Goal: Task Accomplishment & Management: Use online tool/utility

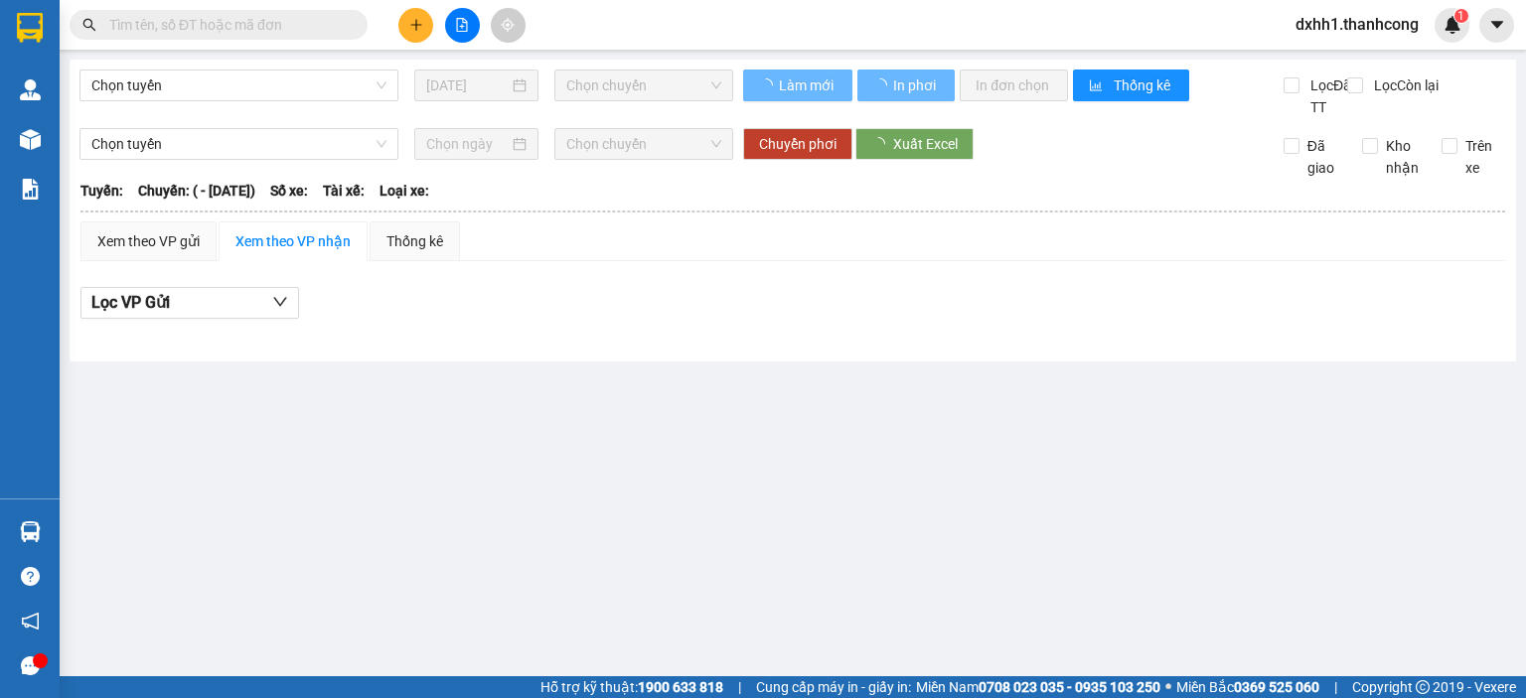
type input "[DATE]"
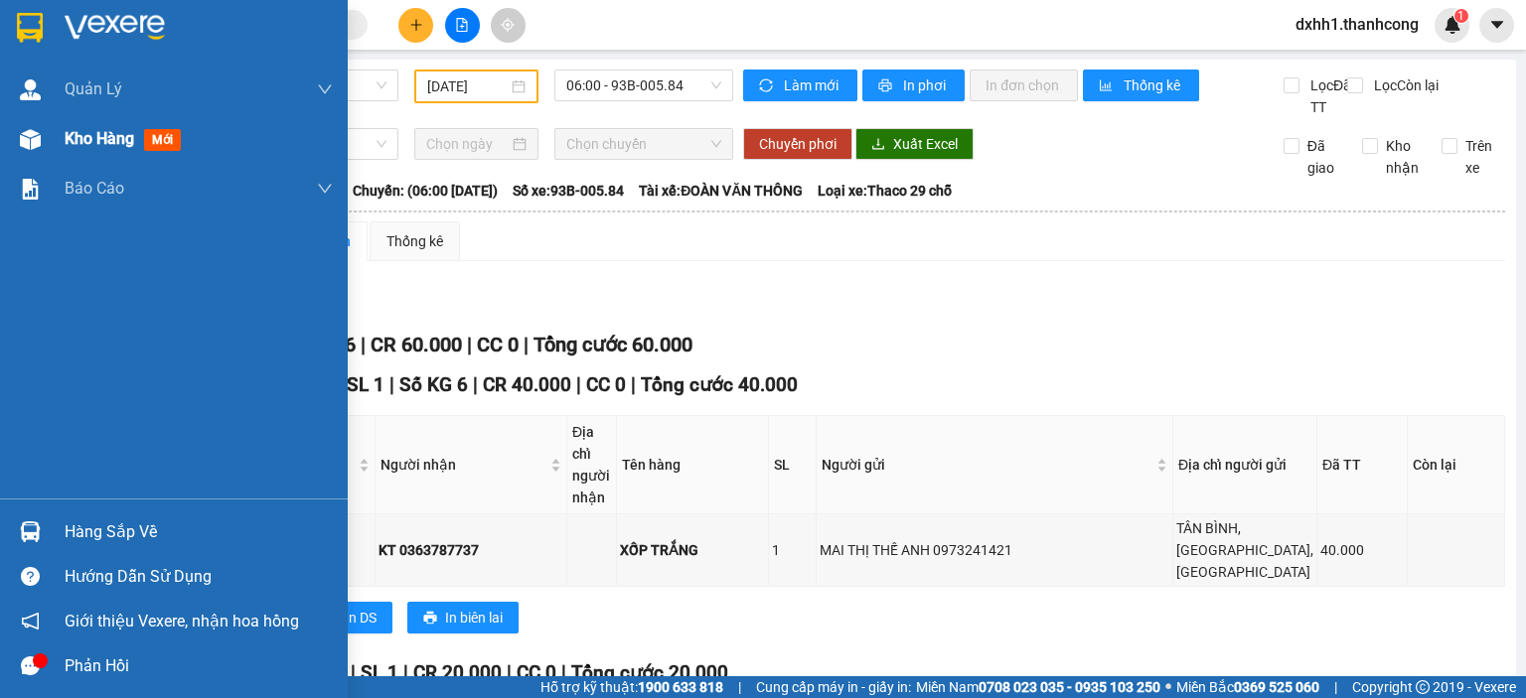
click at [101, 126] on div "Kho hàng mới" at bounding box center [127, 138] width 124 height 25
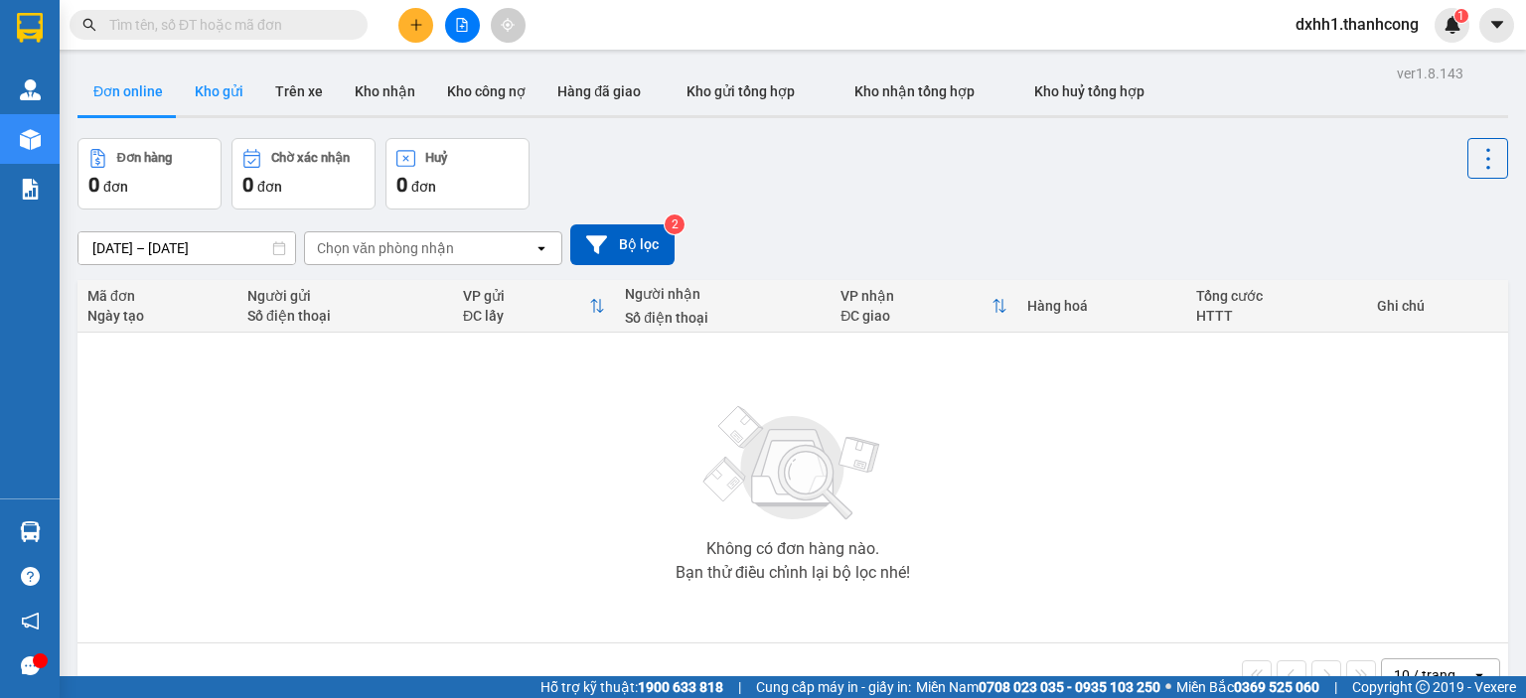
click at [210, 78] on button "Kho gửi" at bounding box center [219, 92] width 80 height 48
type input "13/09/2025 – 15/09/2025"
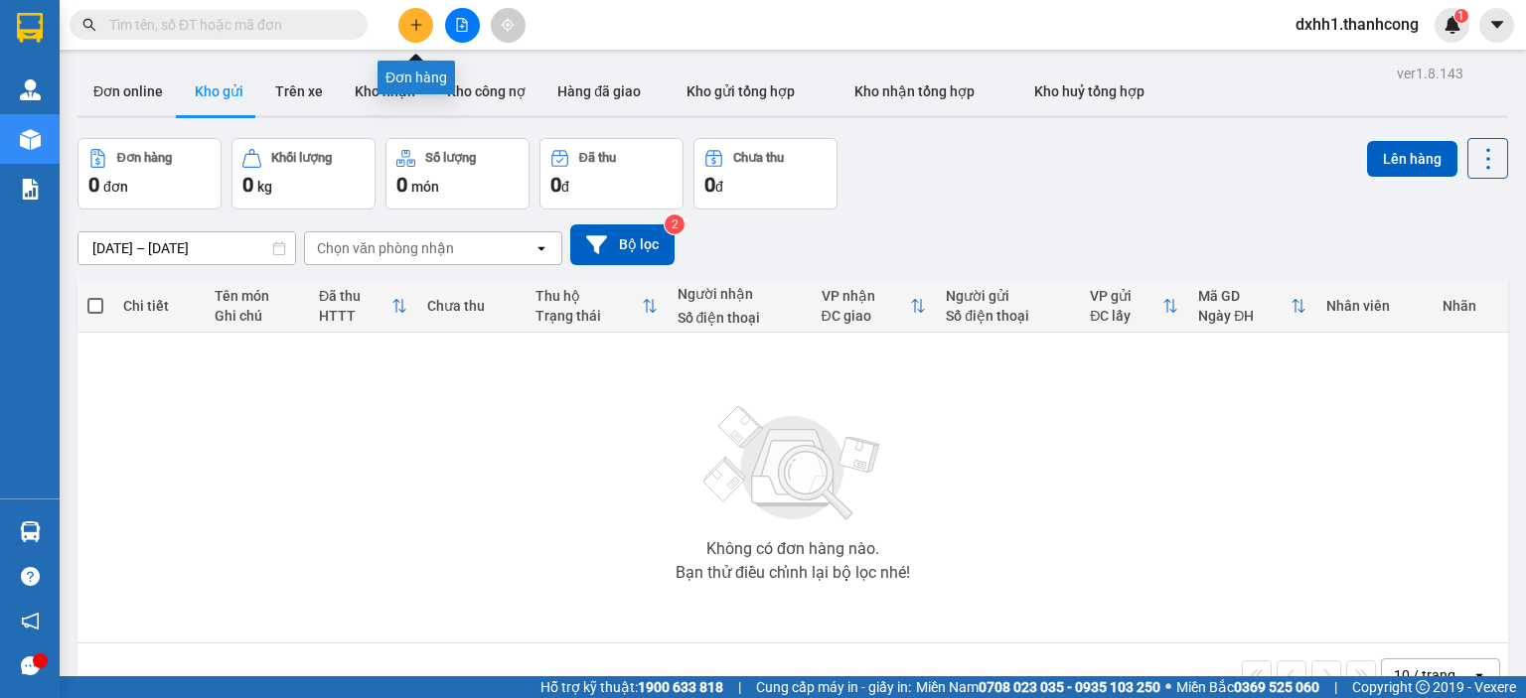
click at [415, 23] on icon "plus" at bounding box center [415, 24] width 1 height 11
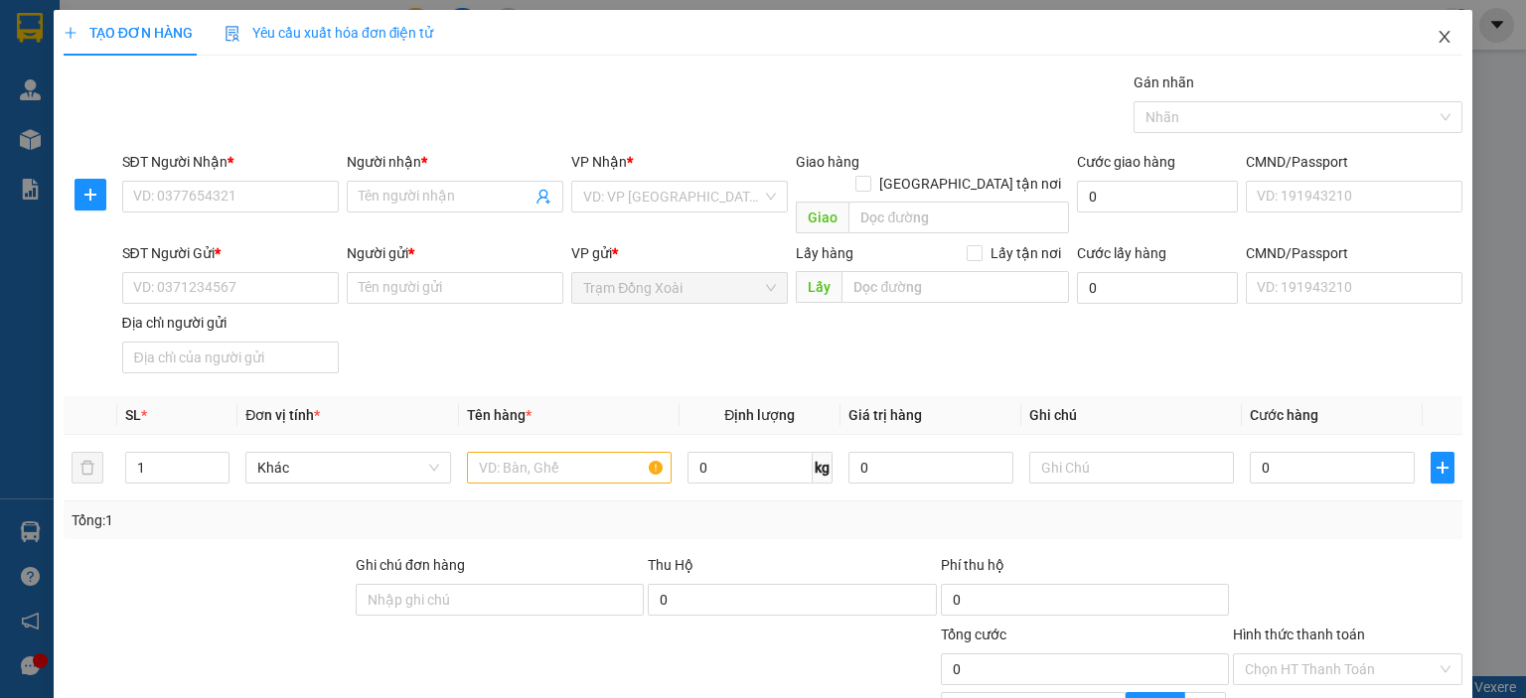
click at [1437, 33] on icon "close" at bounding box center [1445, 37] width 16 height 16
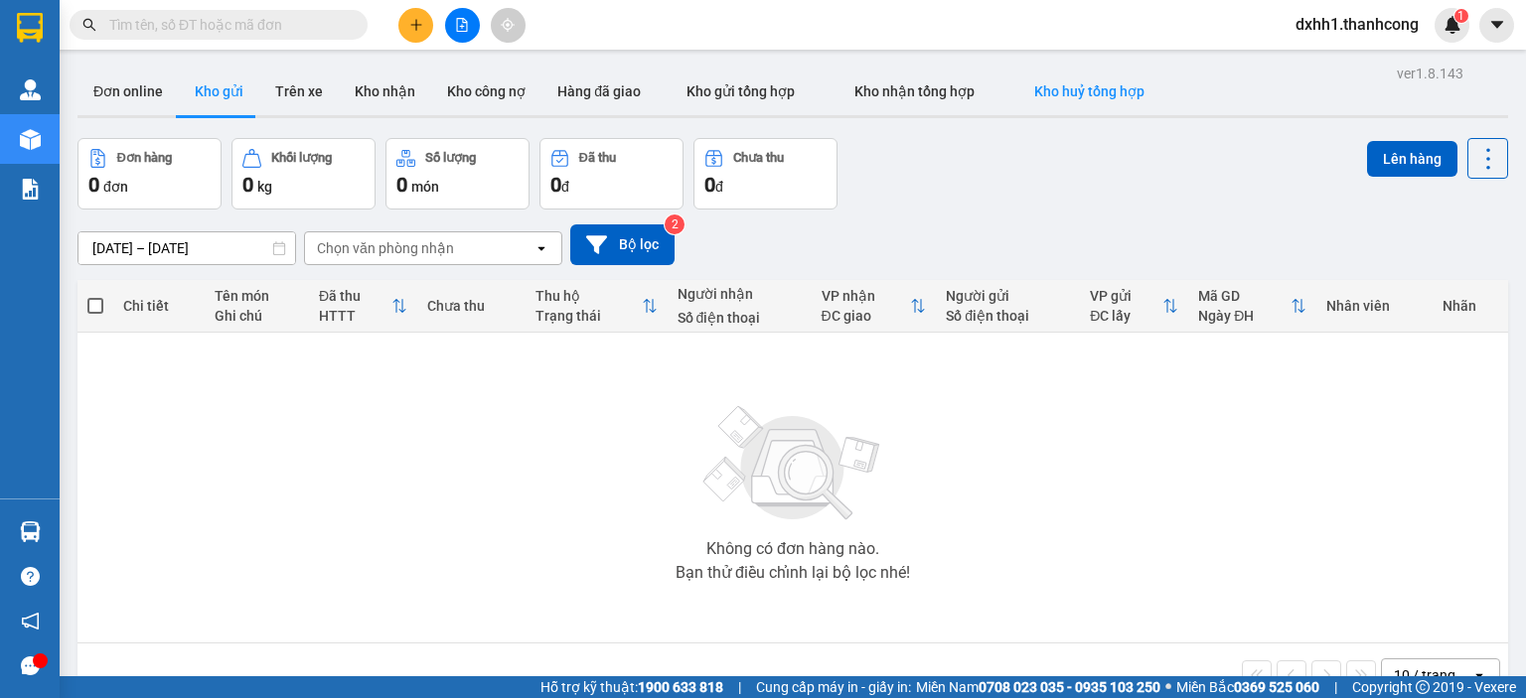
click at [1049, 106] on button "Kho huỷ tổng hợp" at bounding box center [1089, 92] width 170 height 48
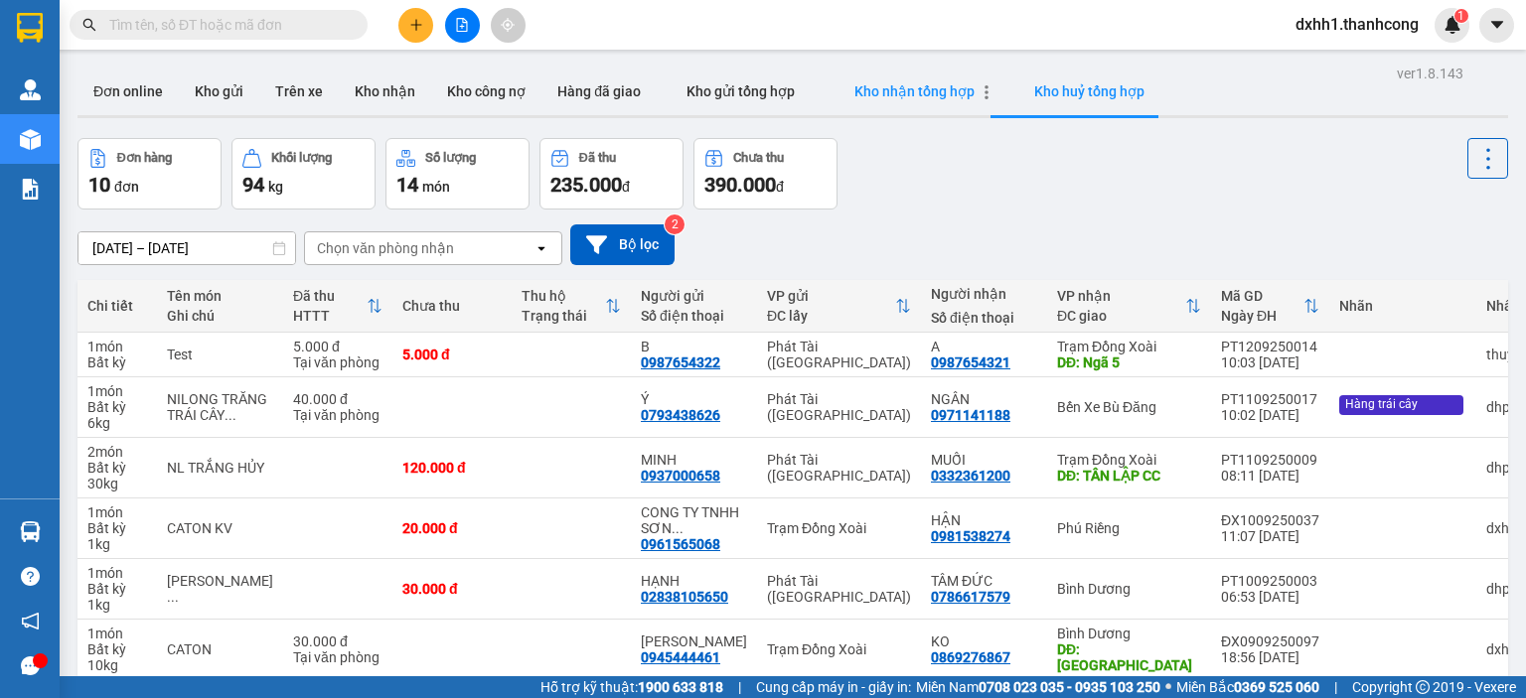
click at [880, 90] on span "Kho nhận tổng hợp" at bounding box center [914, 91] width 120 height 16
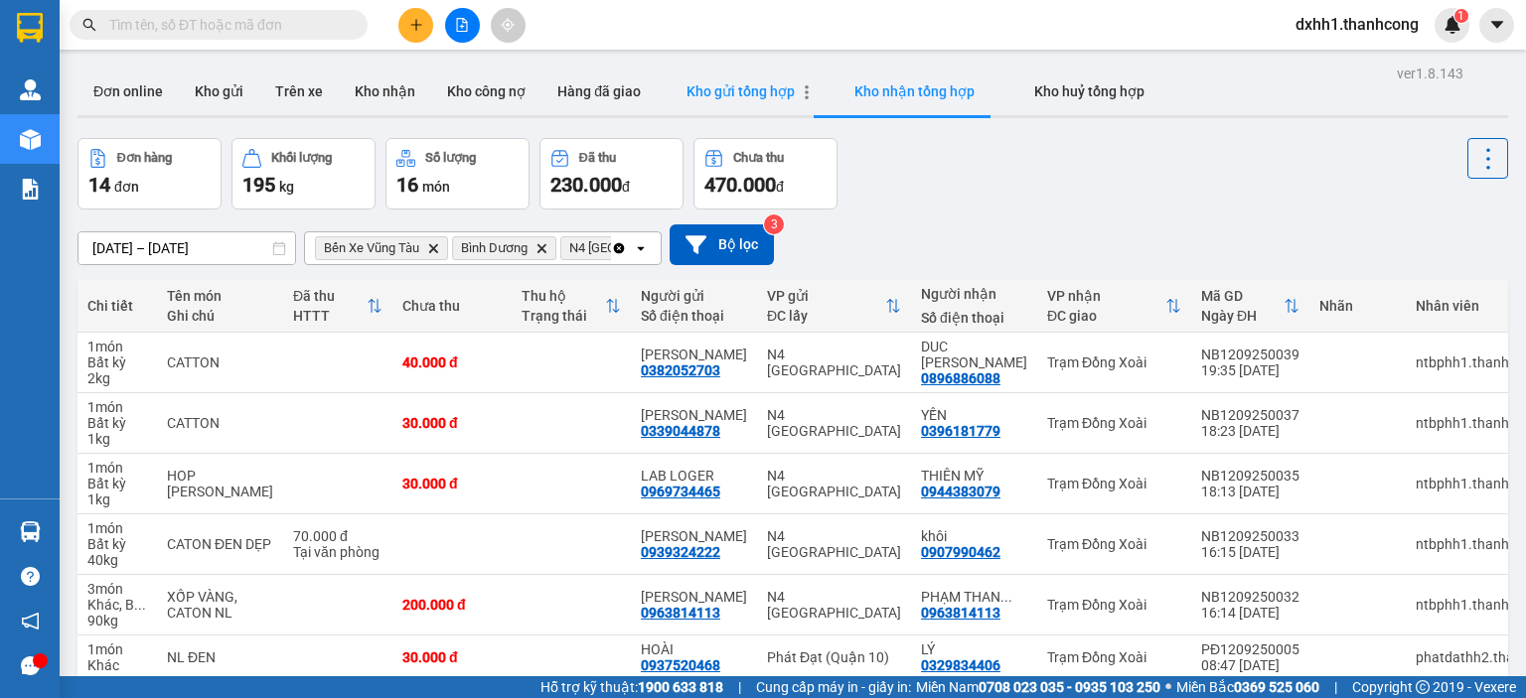
click at [753, 94] on span "Kho gửi tổng hợp" at bounding box center [741, 91] width 108 height 16
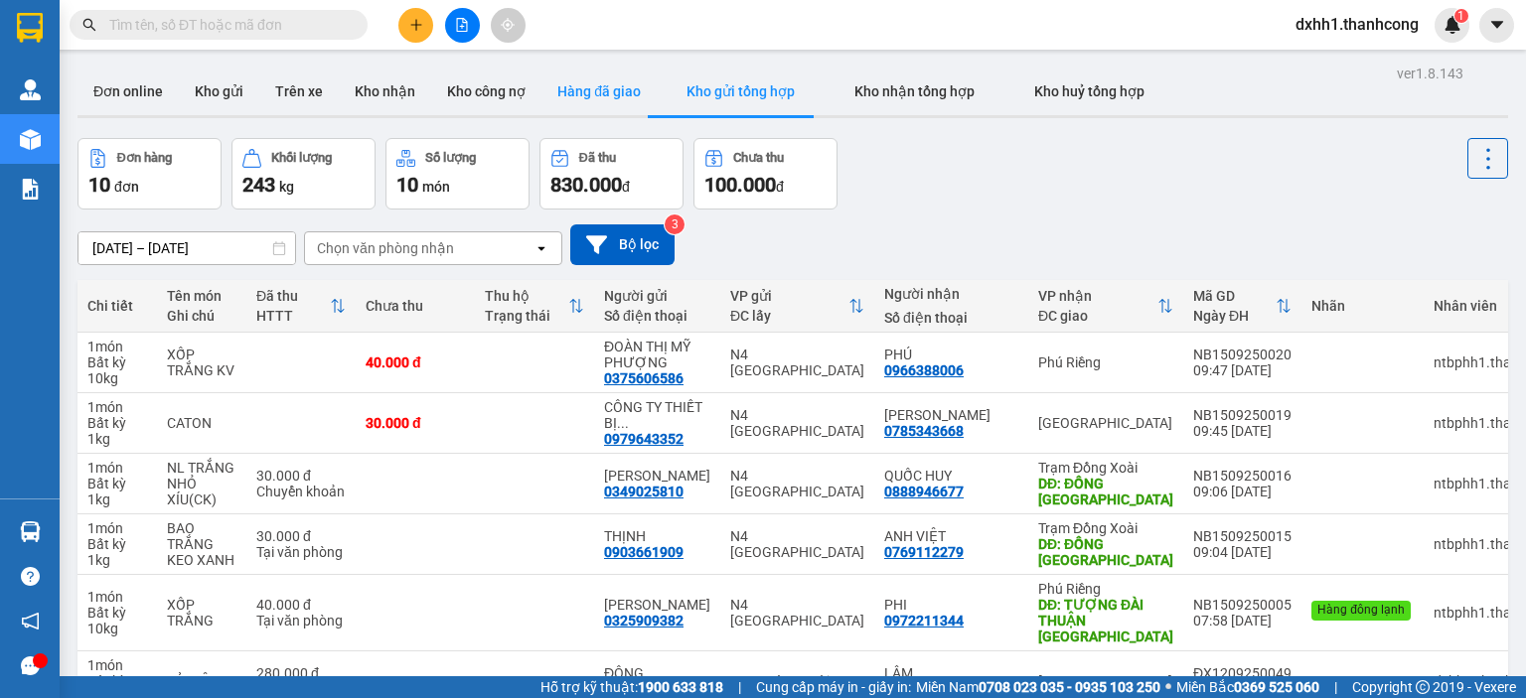
click at [605, 87] on button "Hàng đã giao" at bounding box center [598, 92] width 115 height 48
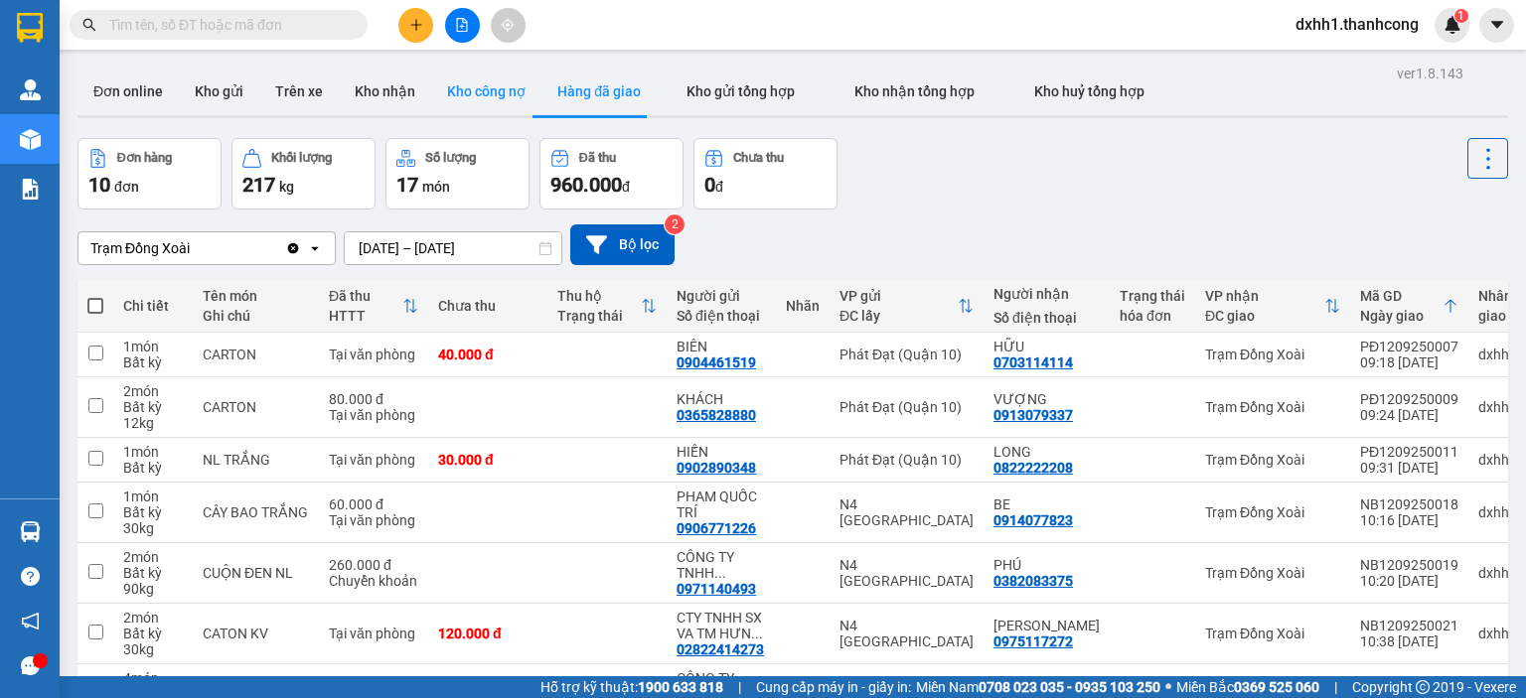
click at [485, 101] on button "Kho công nợ" at bounding box center [486, 92] width 110 height 48
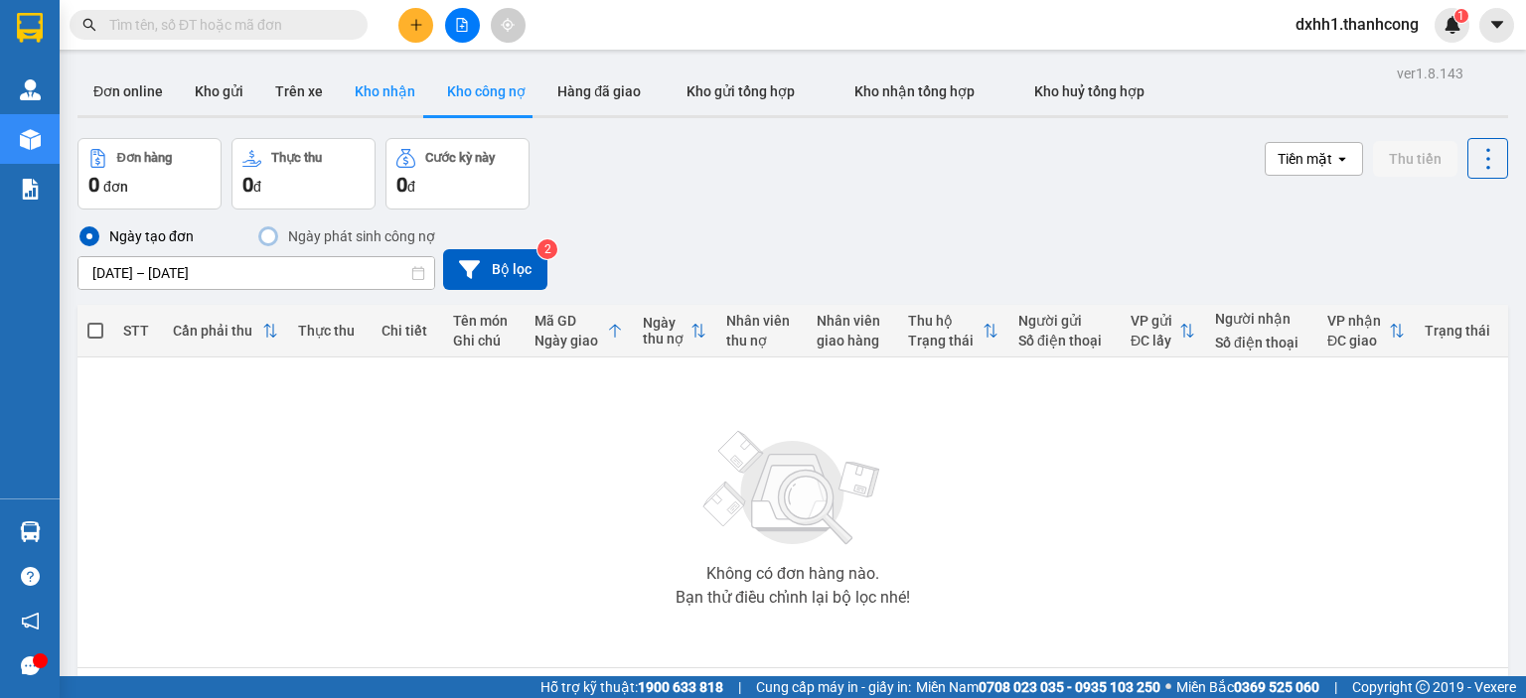
click at [389, 87] on button "Kho nhận" at bounding box center [385, 92] width 92 height 48
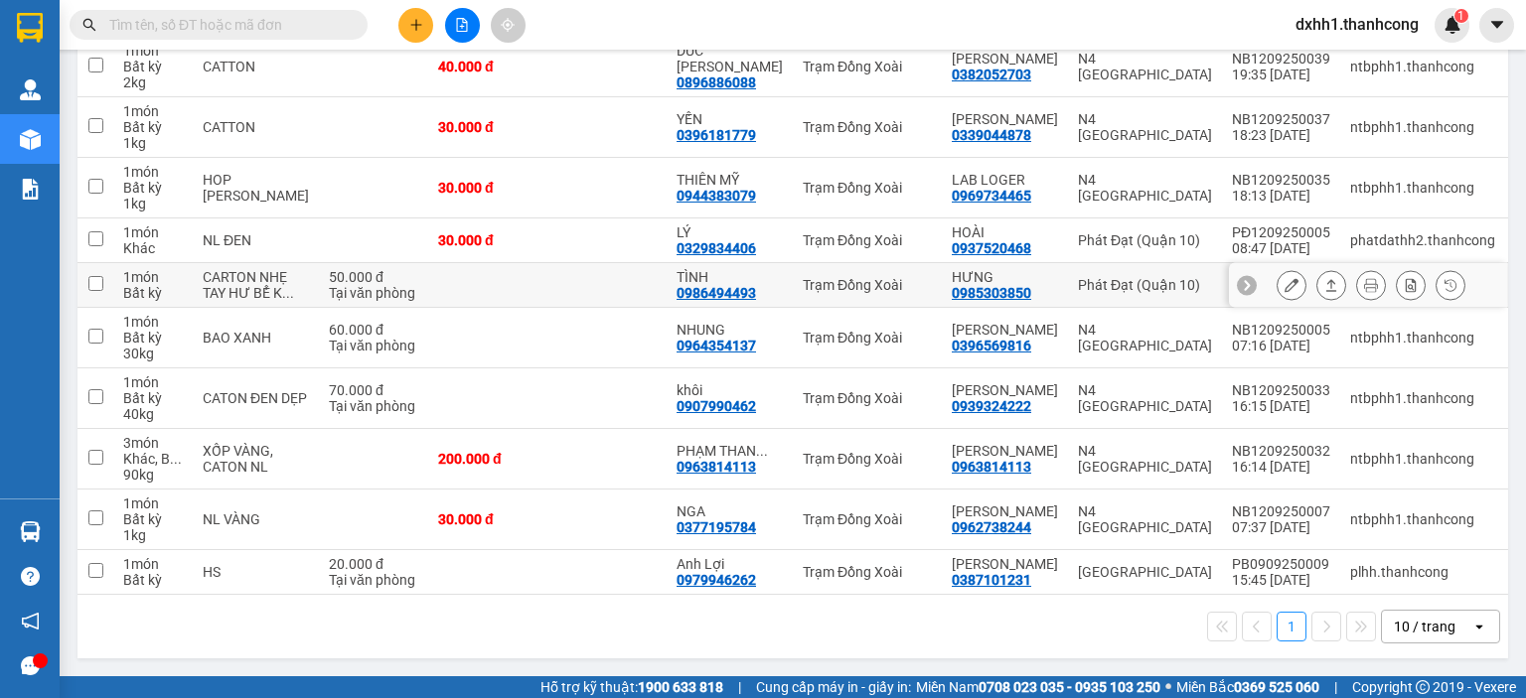
scroll to position [232, 0]
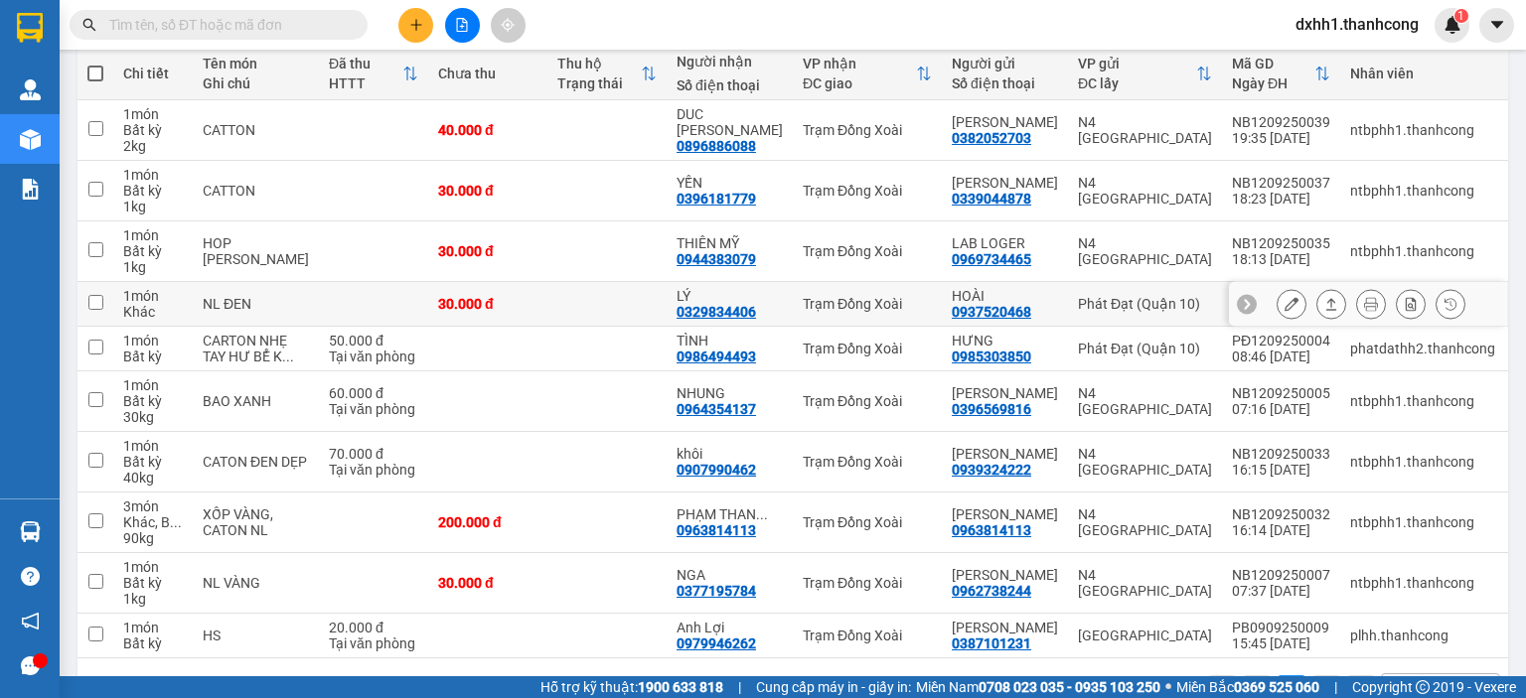
click at [681, 312] on div "0329834406" at bounding box center [716, 312] width 79 height 16
copy div "0329834406"
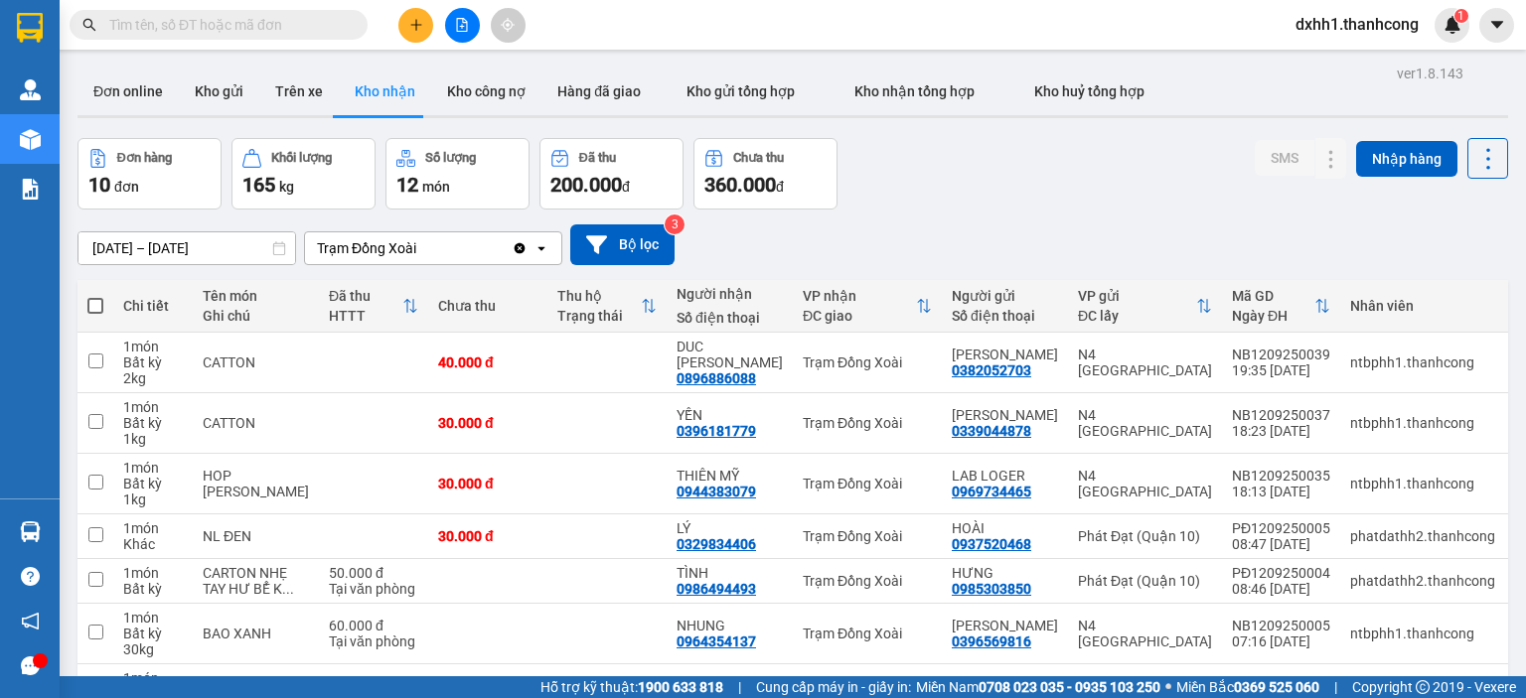
paste input "0329834406"
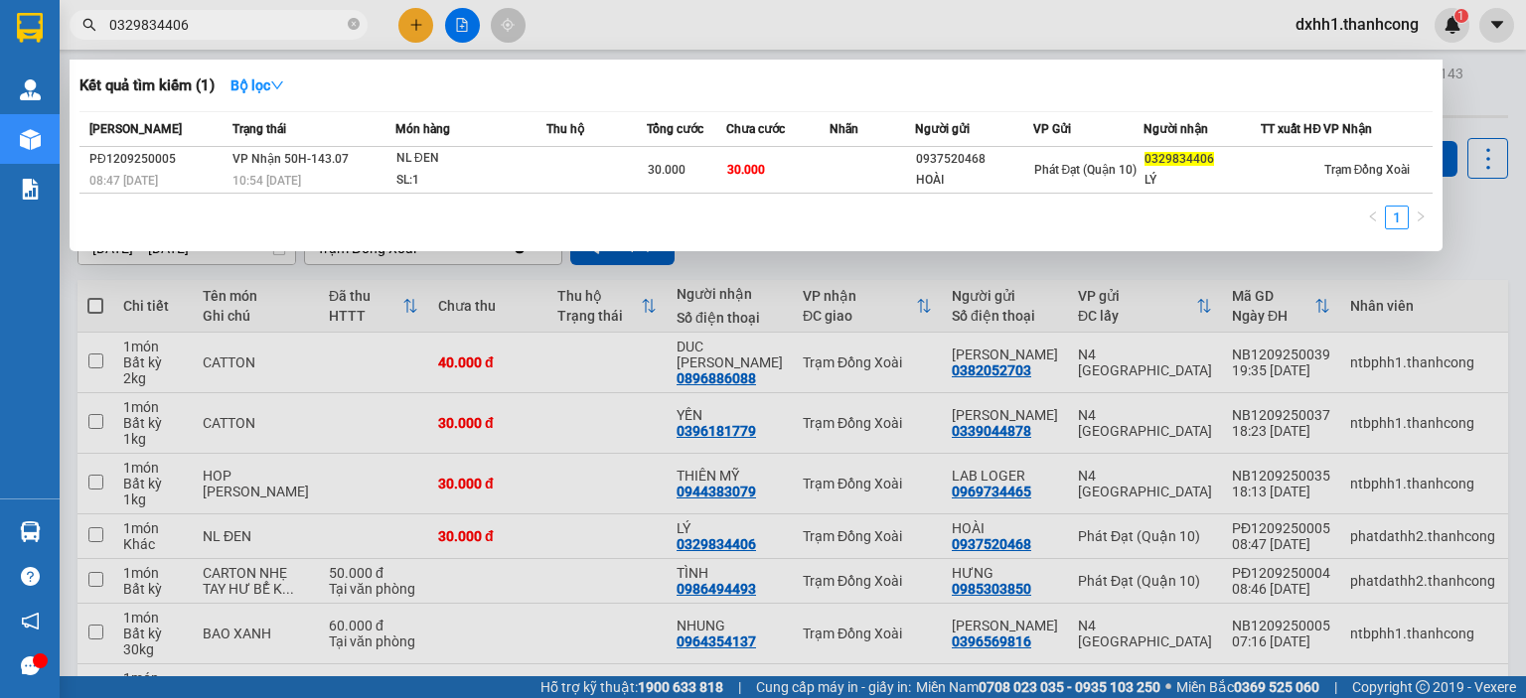
drag, startPoint x: 223, startPoint y: 23, endPoint x: 71, endPoint y: 21, distance: 152.0
click at [71, 21] on span "0329834406" at bounding box center [219, 25] width 298 height 30
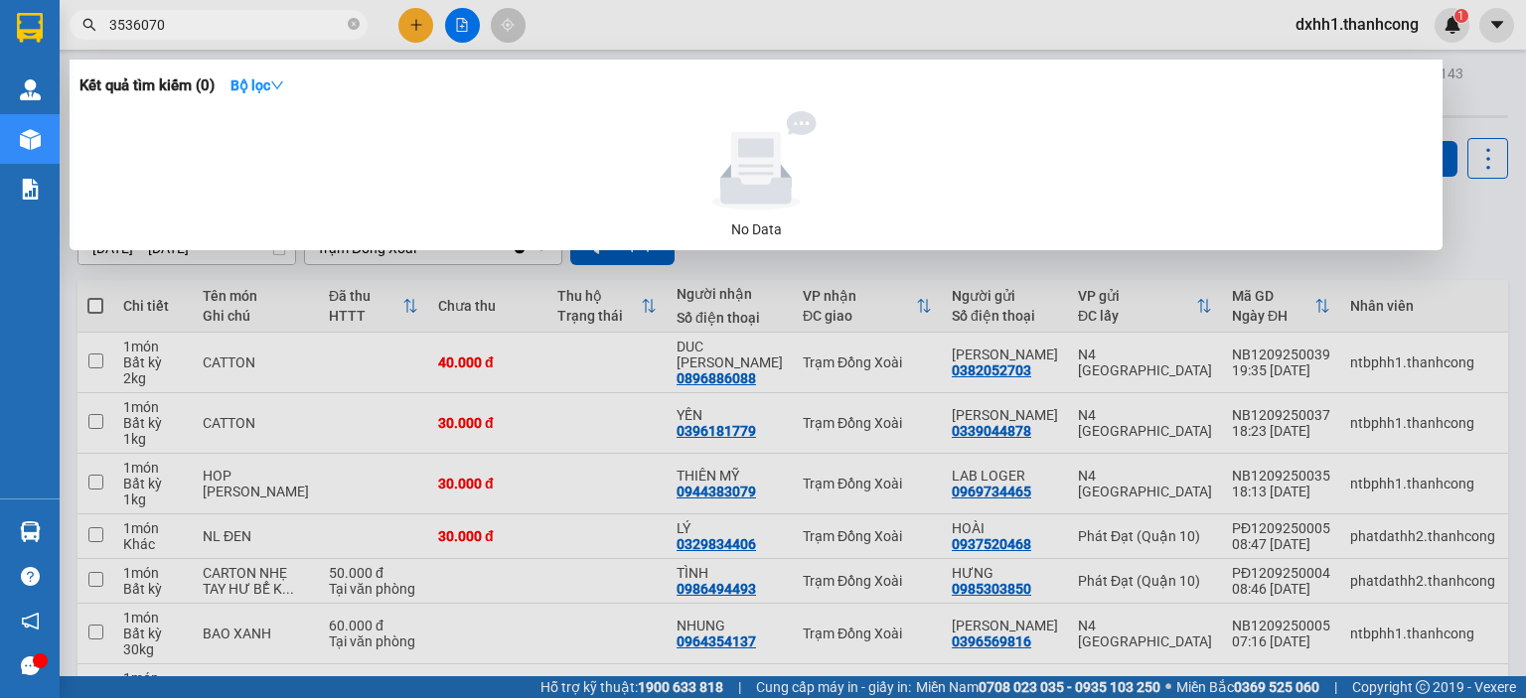
drag, startPoint x: 183, startPoint y: 24, endPoint x: 83, endPoint y: 34, distance: 99.9
click at [83, 34] on span "3536070" at bounding box center [219, 25] width 298 height 30
type input "199992"
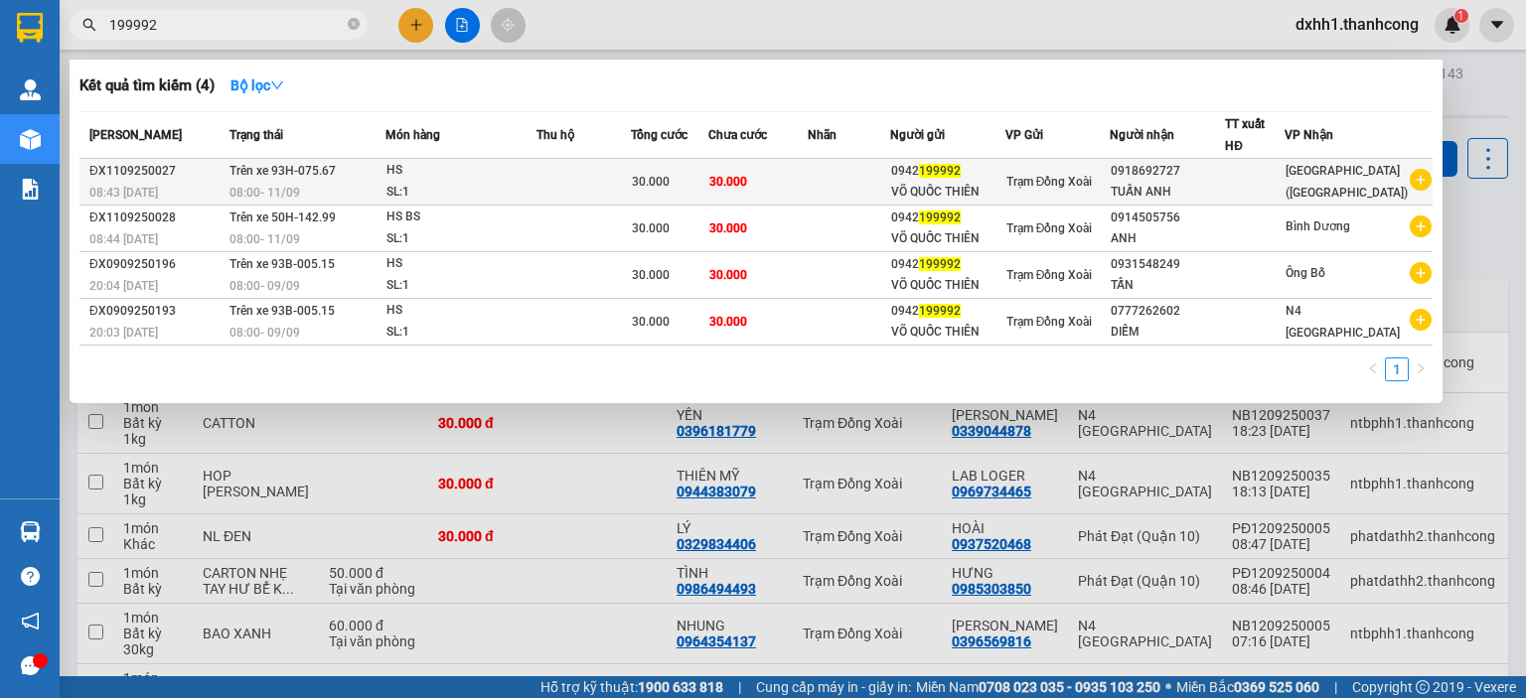
click at [131, 179] on div "ĐX1109250027" at bounding box center [156, 171] width 134 height 21
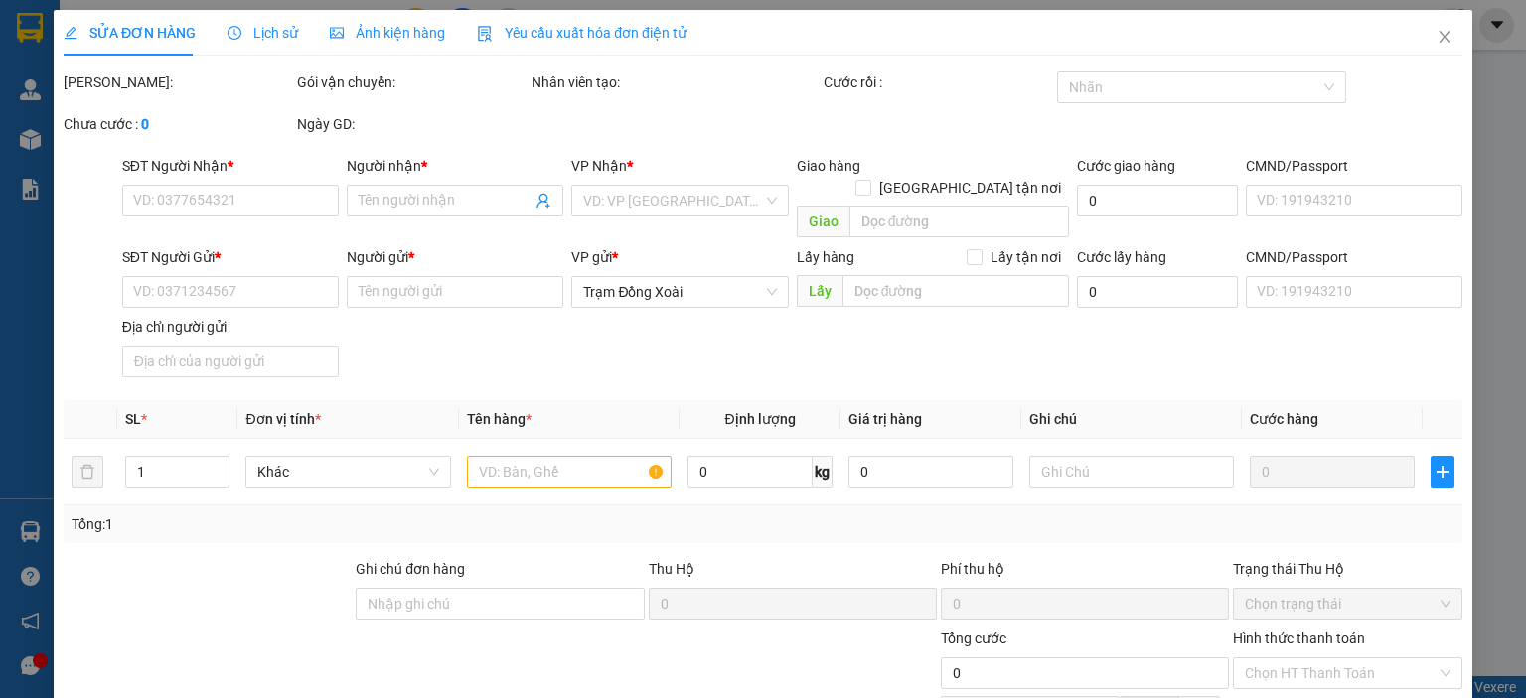
type input "0918692727"
type input "TUẤN ANH"
type input "0942199992"
type input "VÕ QUỐC THIÊN"
type input "123456789123"
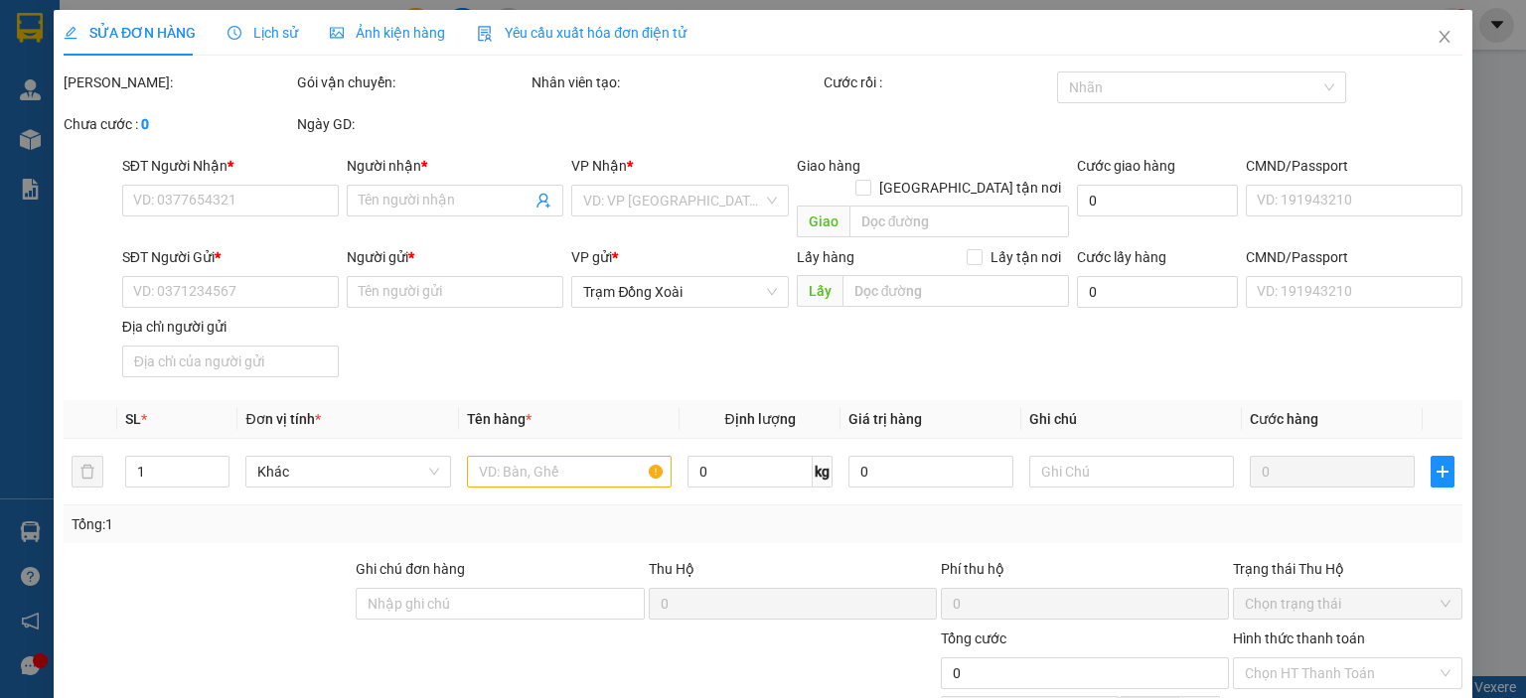
type input "TÂN BÌNH,[GEOGRAPHIC_DATA],[GEOGRAPHIC_DATA]"
type input "30.000"
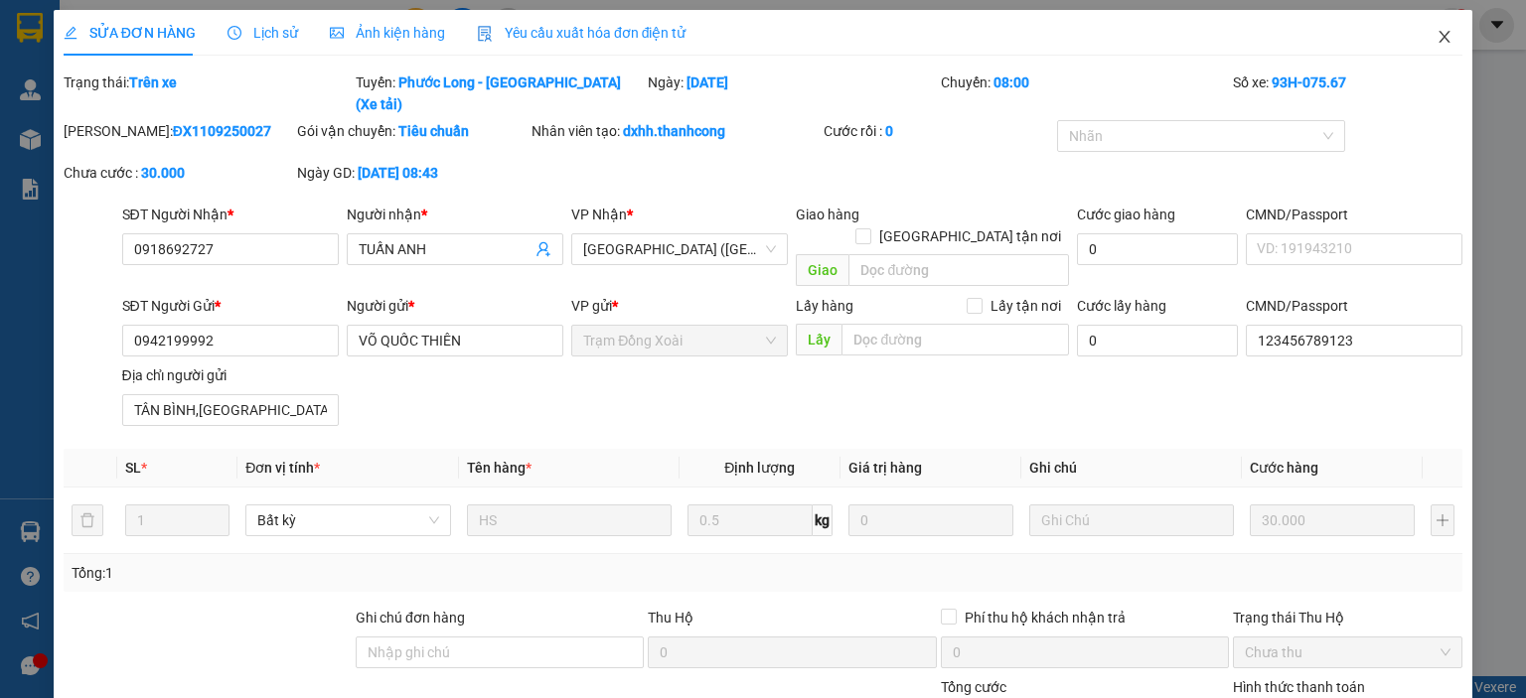
click at [1437, 35] on icon "close" at bounding box center [1445, 37] width 16 height 16
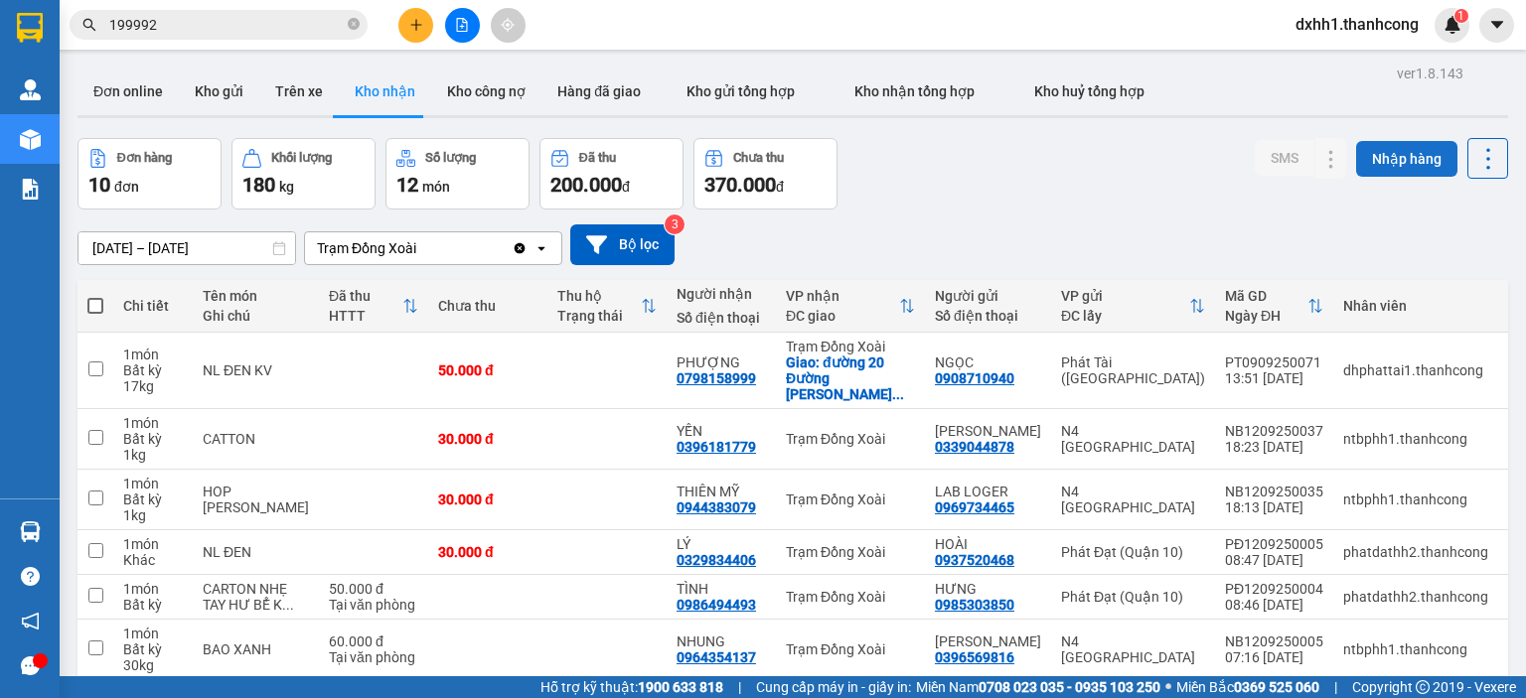
click at [1402, 157] on button "Nhập hàng" at bounding box center [1406, 159] width 101 height 36
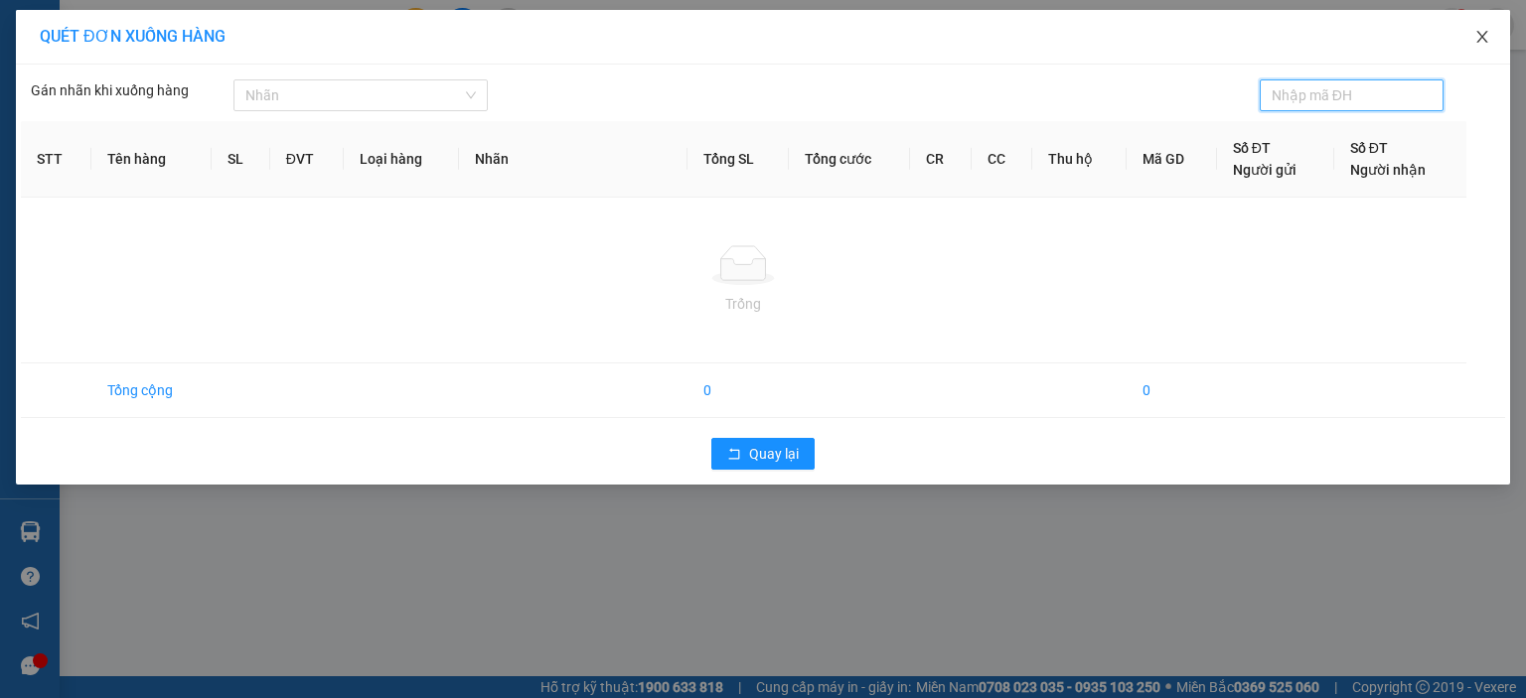
click at [1479, 43] on icon "close" at bounding box center [1482, 37] width 16 height 16
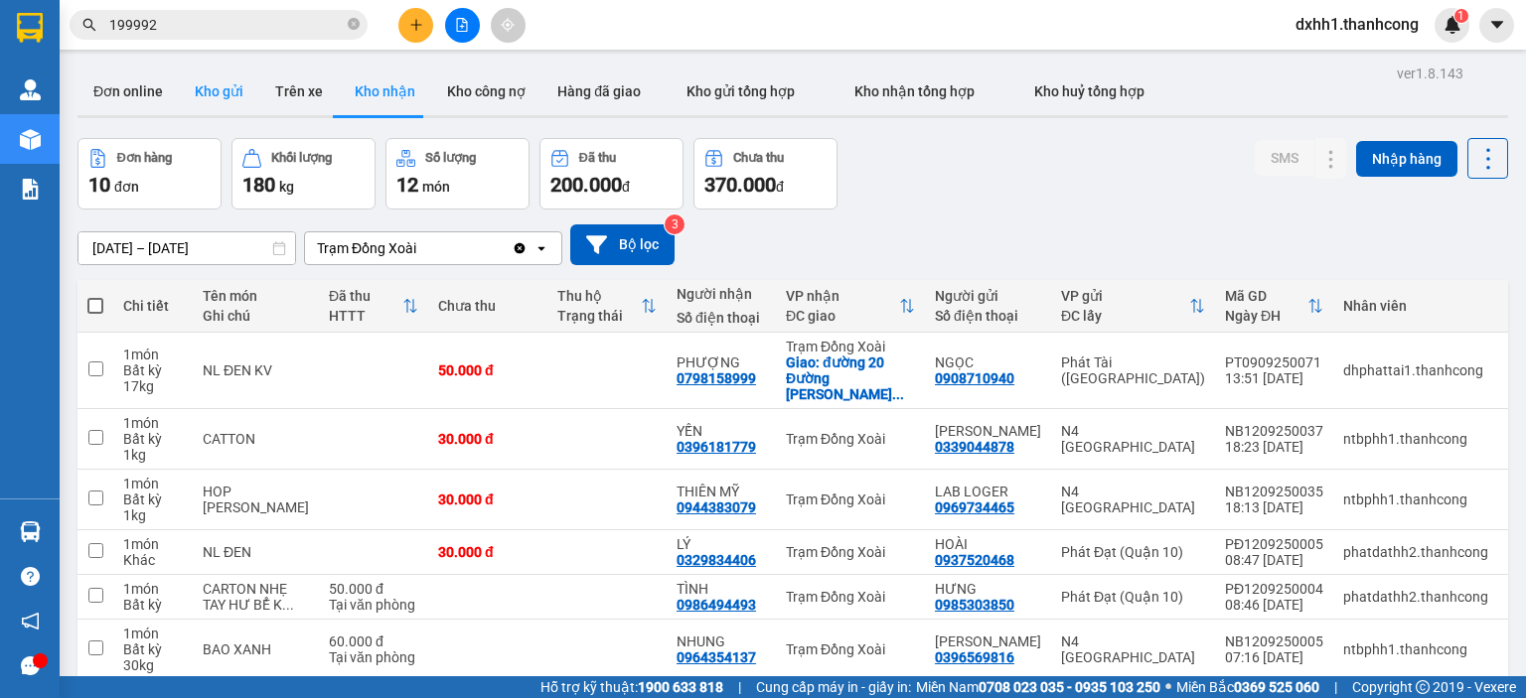
click at [230, 92] on button "Kho gửi" at bounding box center [219, 92] width 80 height 48
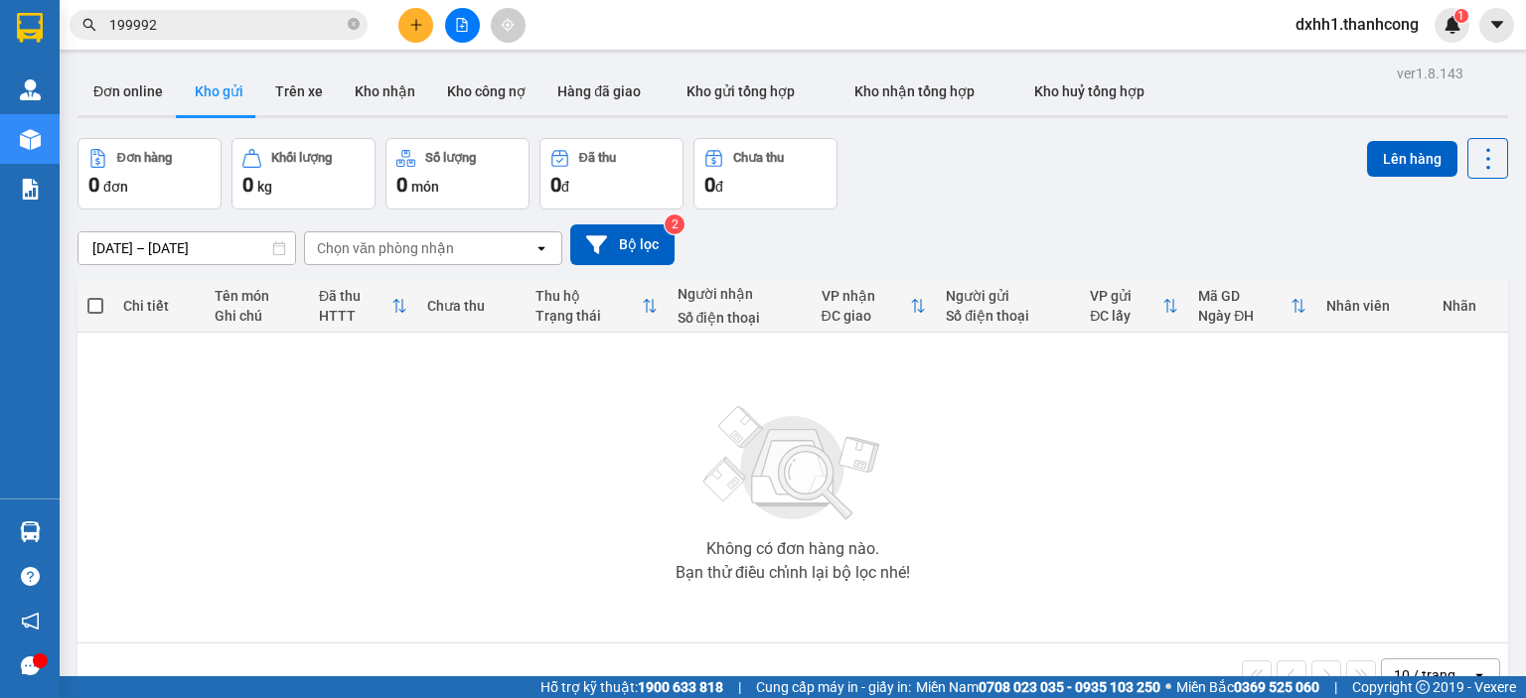
scroll to position [91, 0]
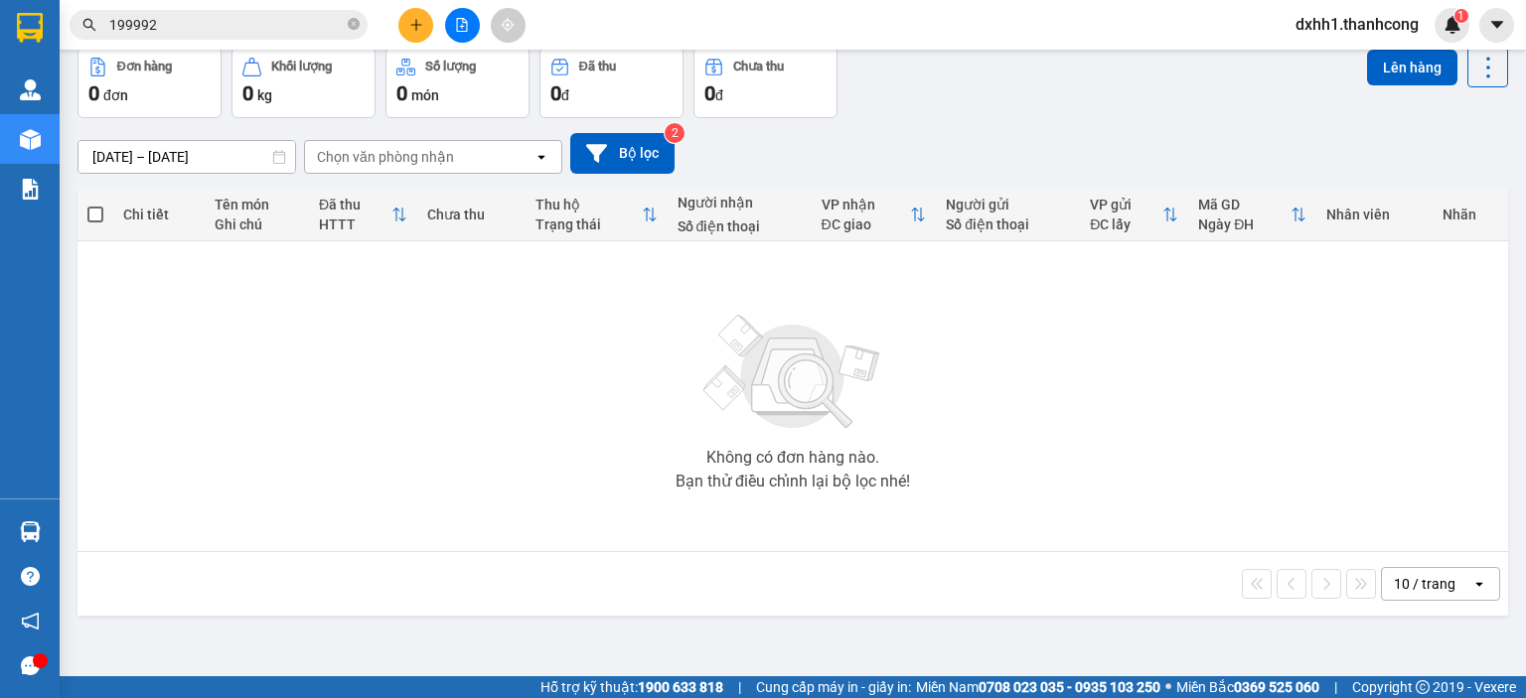
click at [426, 27] on button at bounding box center [415, 25] width 35 height 35
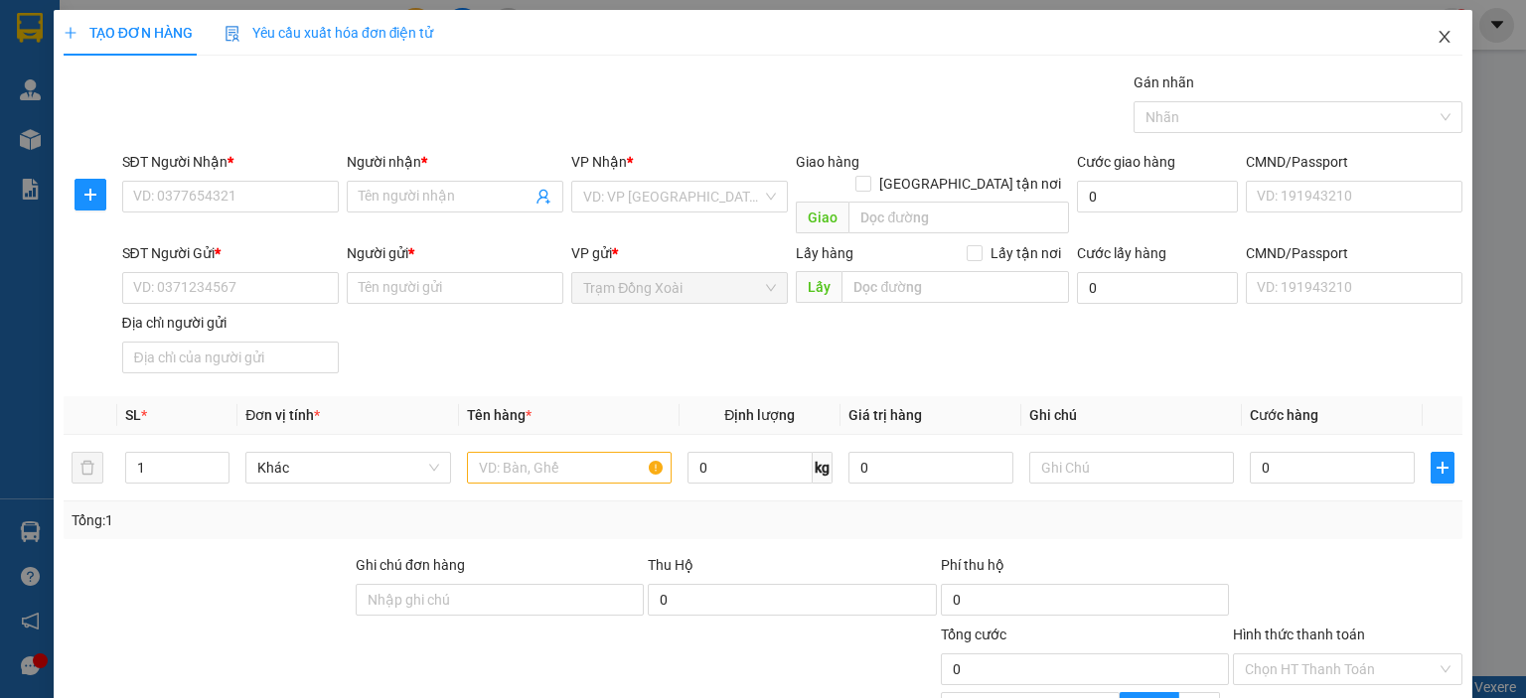
click at [1437, 40] on icon "close" at bounding box center [1445, 37] width 16 height 16
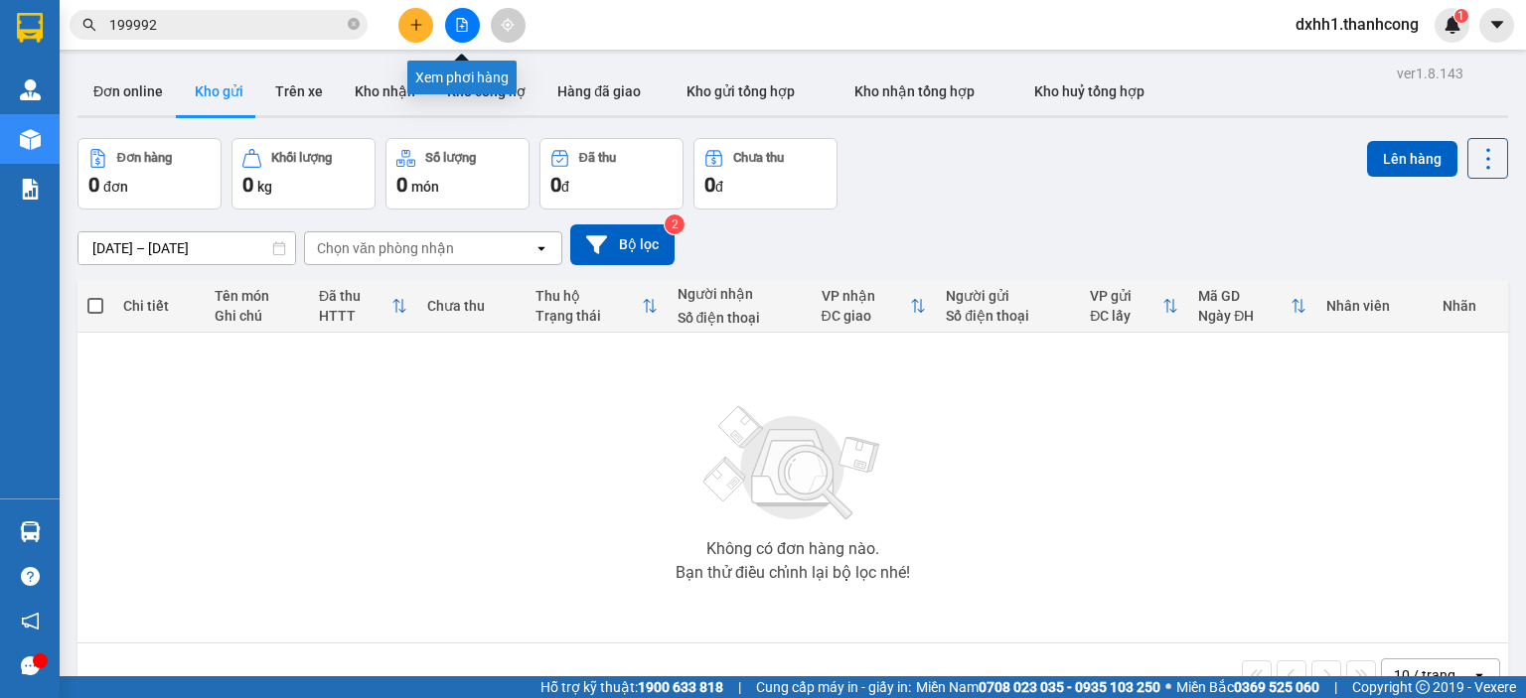
click at [465, 29] on icon "file-add" at bounding box center [462, 25] width 14 height 14
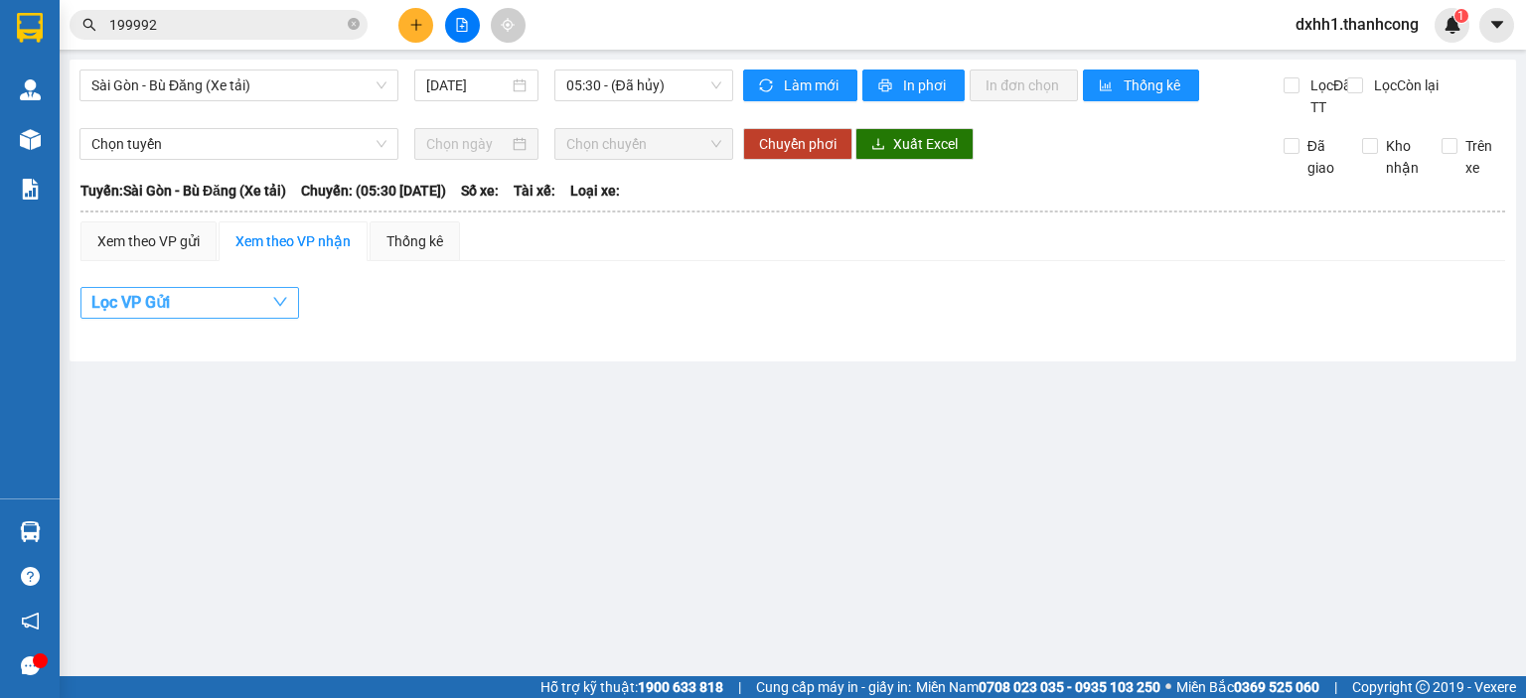
click at [212, 319] on button "Lọc VP Gửi" at bounding box center [189, 303] width 219 height 32
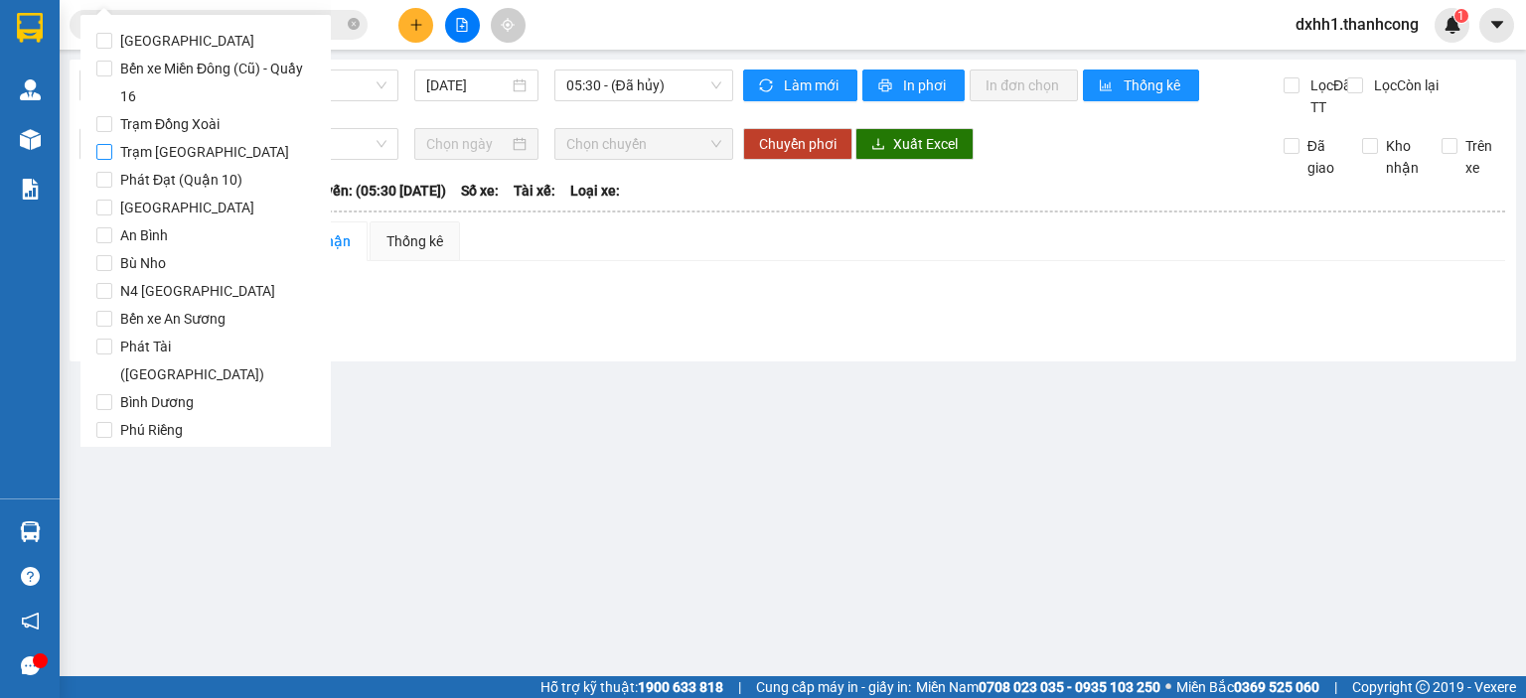
click at [159, 149] on span "Trạm Phước Hòa" at bounding box center [204, 152] width 185 height 28
click at [112, 149] on input "Trạm Phước Hòa" at bounding box center [104, 152] width 16 height 16
checkbox input "true"
click at [166, 50] on span "[GEOGRAPHIC_DATA]" at bounding box center [187, 41] width 150 height 28
click at [112, 49] on input "[GEOGRAPHIC_DATA]" at bounding box center [104, 41] width 16 height 16
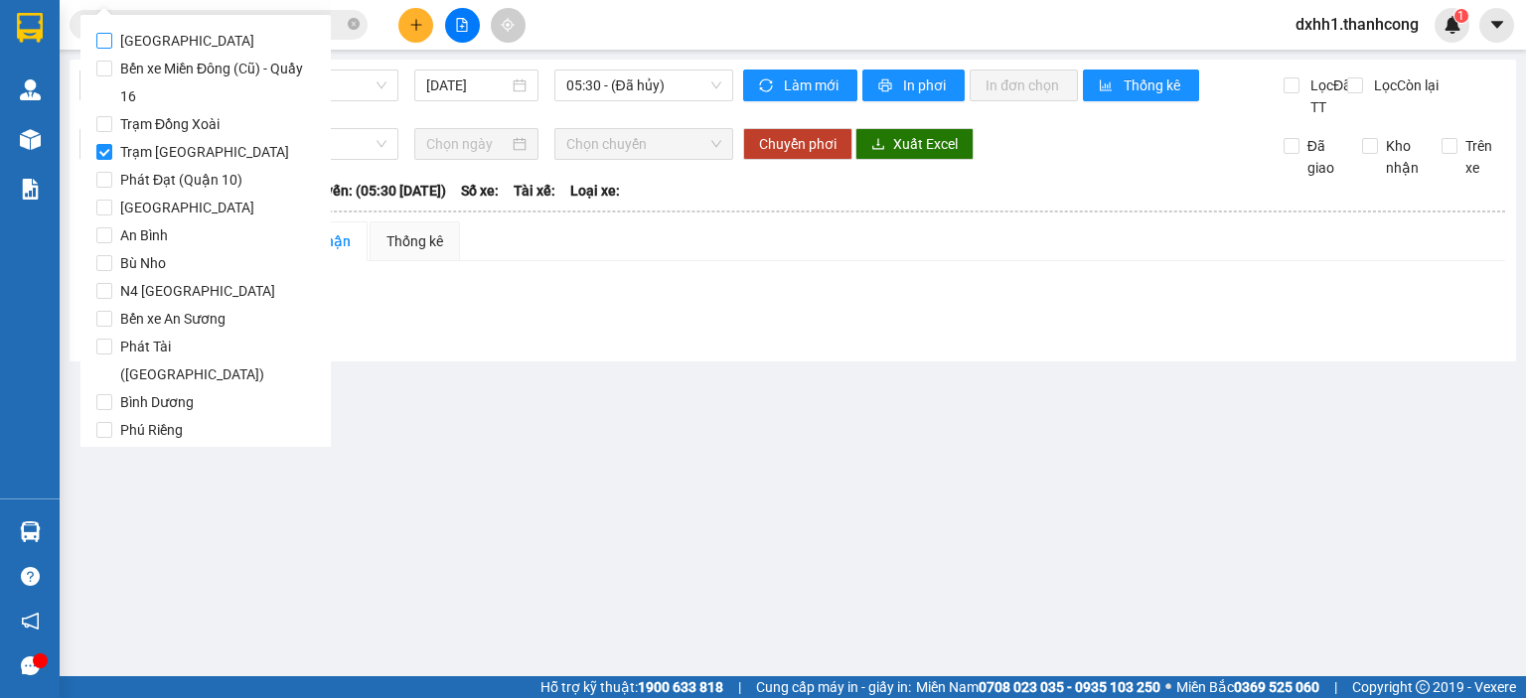
checkbox input "true"
click at [171, 67] on span "Bến xe Miền Đông (Cũ) - Quầy 16" at bounding box center [213, 83] width 203 height 56
click at [112, 67] on input "Bến xe Miền Đông (Cũ) - Quầy 16" at bounding box center [104, 69] width 16 height 16
checkbox input "true"
click at [511, 341] on div "Lọc VP Gửi" at bounding box center [792, 309] width 1425 height 64
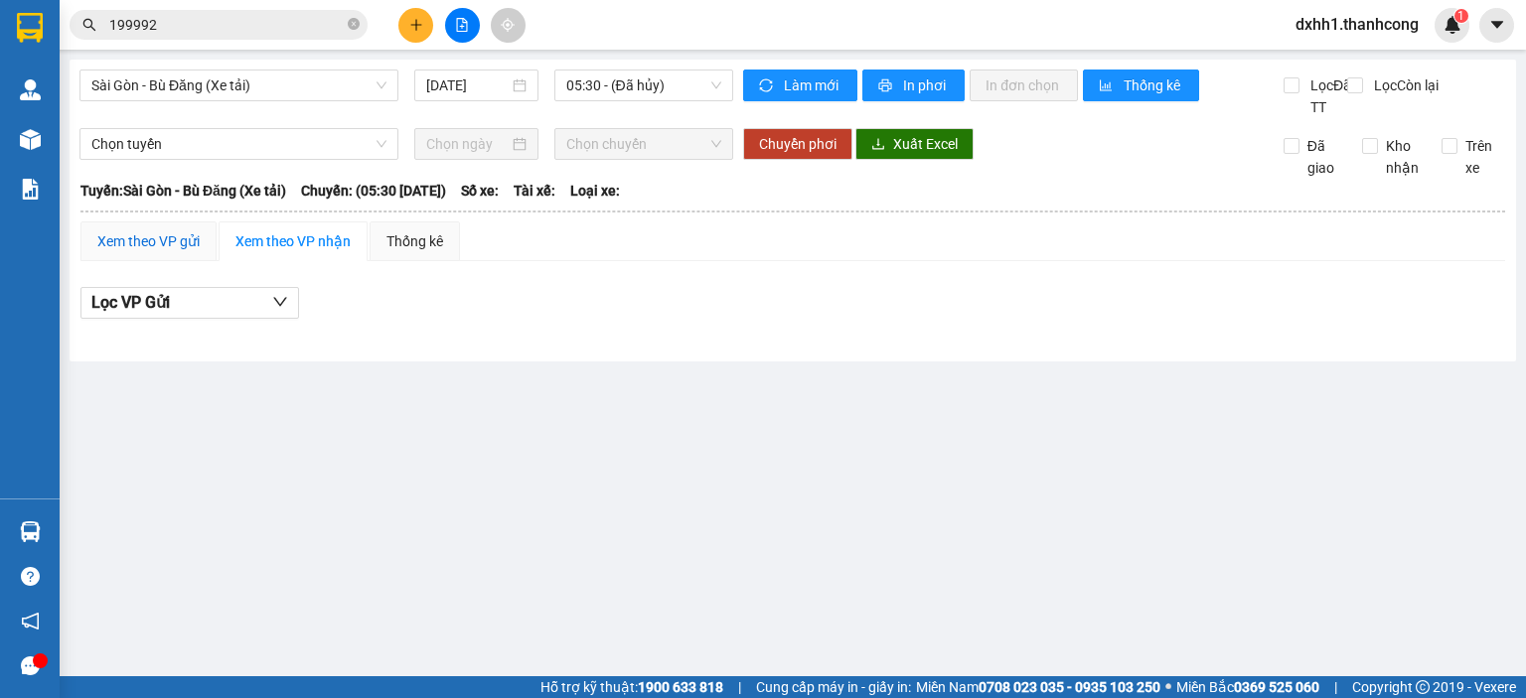
click at [117, 252] on div "Xem theo VP gửi" at bounding box center [148, 242] width 102 height 22
